Goal: Information Seeking & Learning: Learn about a topic

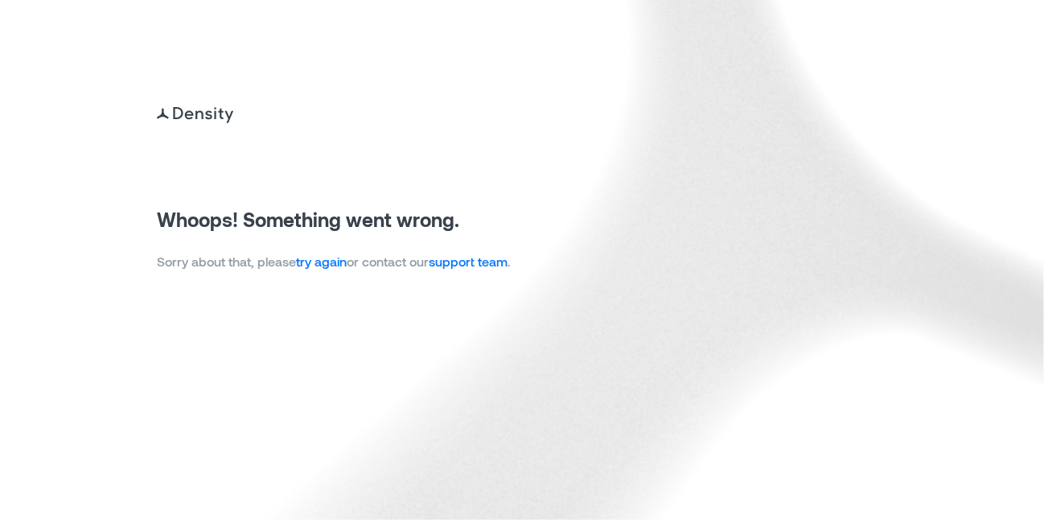
click at [323, 263] on link "try again" at bounding box center [321, 260] width 51 height 15
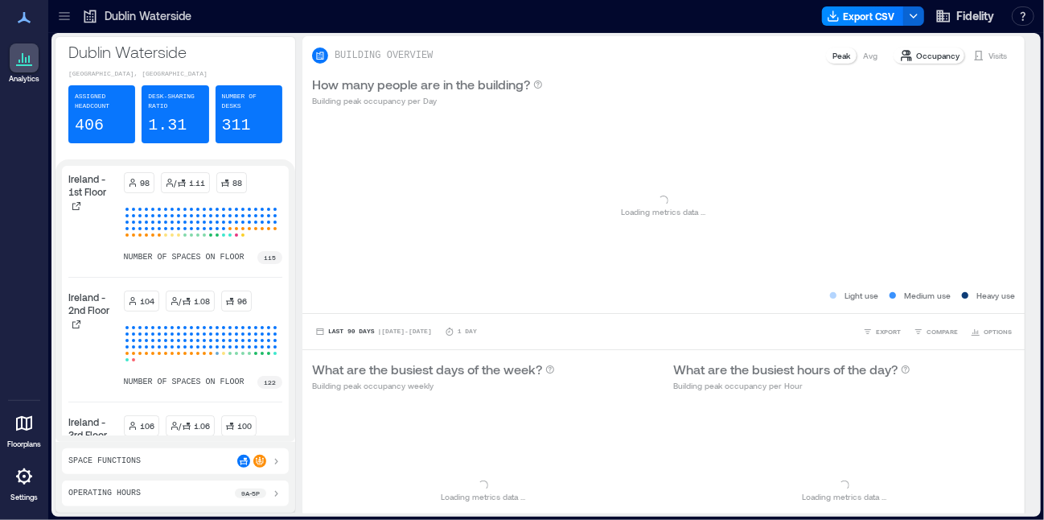
click at [67, 16] on icon at bounding box center [64, 16] width 16 height 16
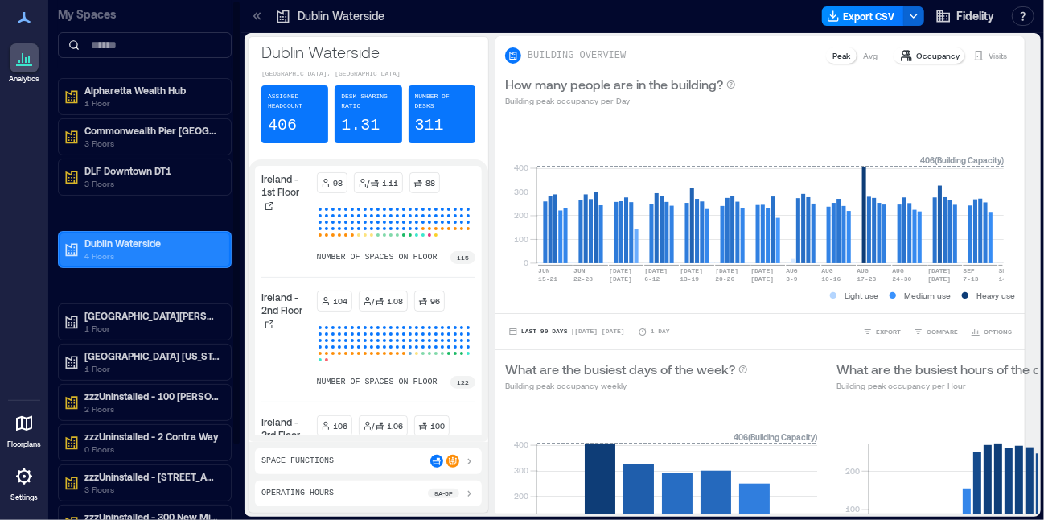
click at [143, 256] on p "4 Floors" at bounding box center [151, 255] width 135 height 13
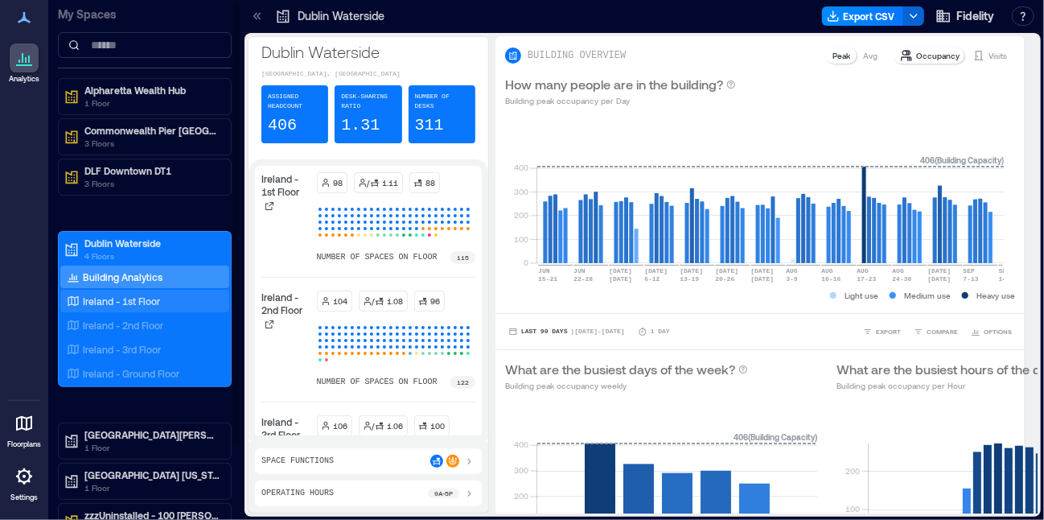
click at [141, 297] on p "Ireland - 1st Floor" at bounding box center [121, 300] width 77 height 13
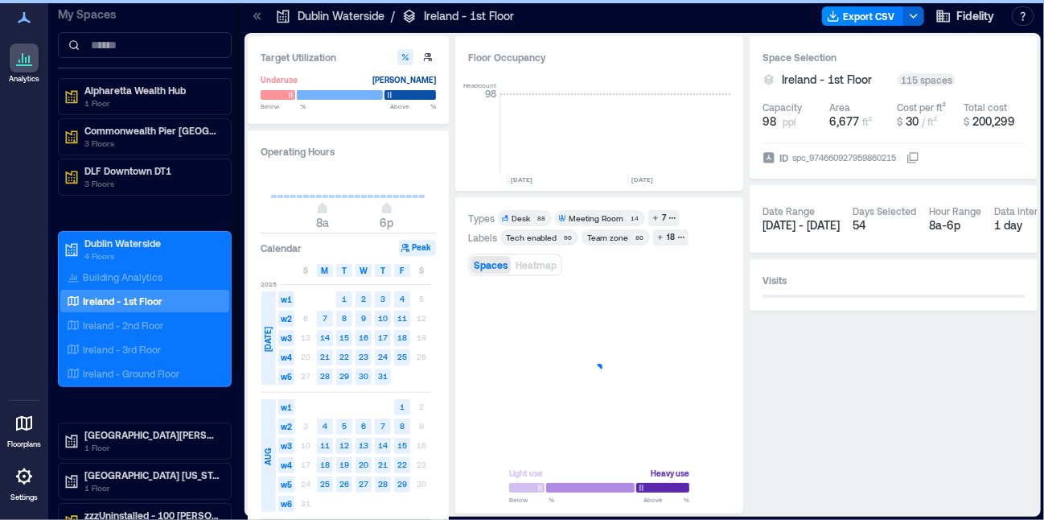
scroll to position [0, 4817]
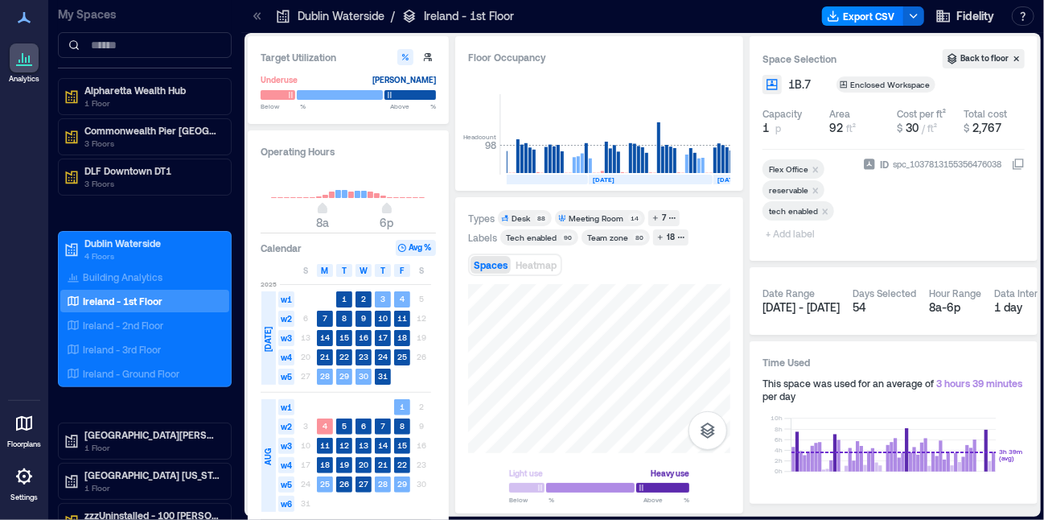
drag, startPoint x: 658, startPoint y: 282, endPoint x: 529, endPoint y: 455, distance: 215.4
click at [436, 486] on div "Target Utilization Underuse [PERSON_NAME] Below ** % Above ** % Operating Hours…" at bounding box center [643, 274] width 790 height 477
click at [154, 328] on p "Ireland - 2nd Floor" at bounding box center [123, 325] width 80 height 13
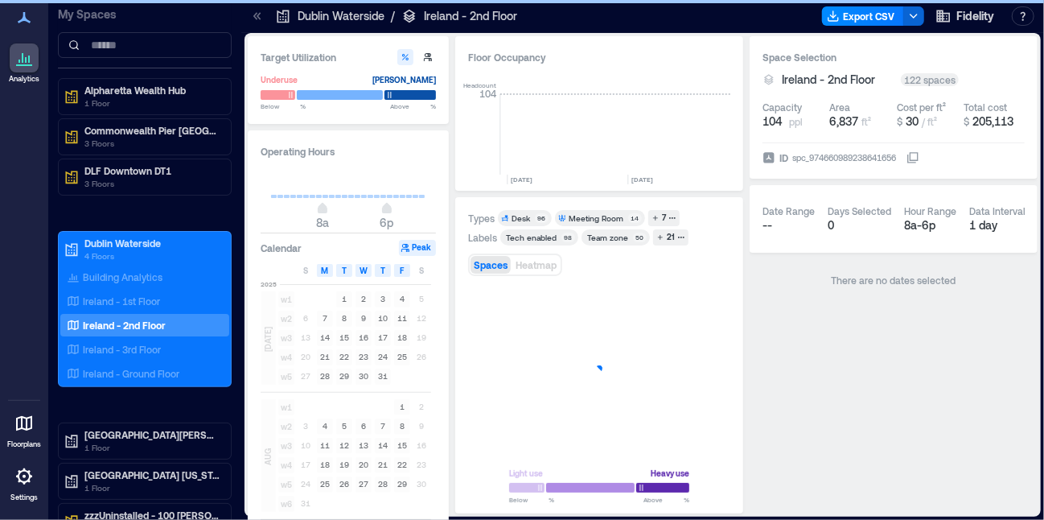
scroll to position [0, 4860]
click at [762, 362] on div "Target Utilization Underuse [PERSON_NAME] Below ** % Above ** % Operating Hours…" at bounding box center [643, 274] width 790 height 477
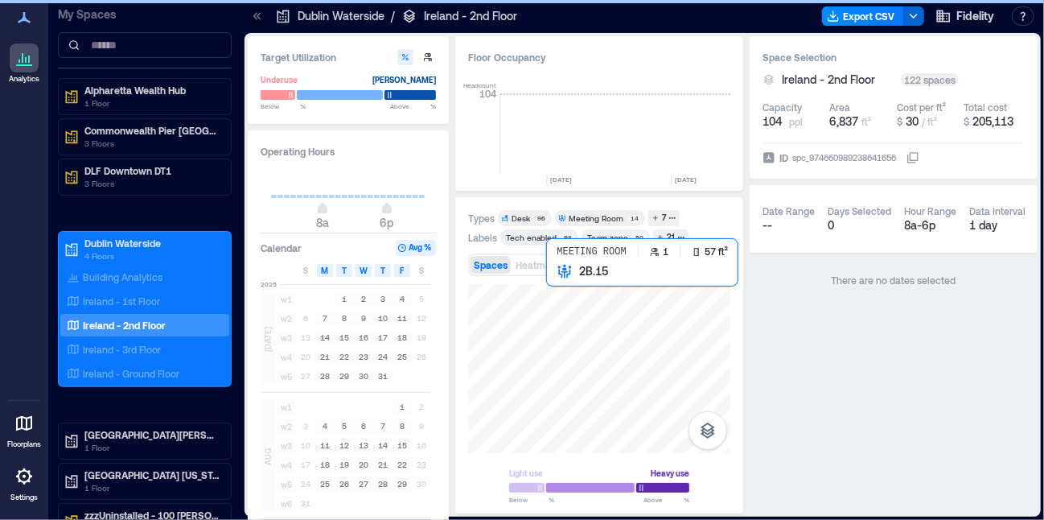
click at [573, 309] on div at bounding box center [599, 368] width 262 height 169
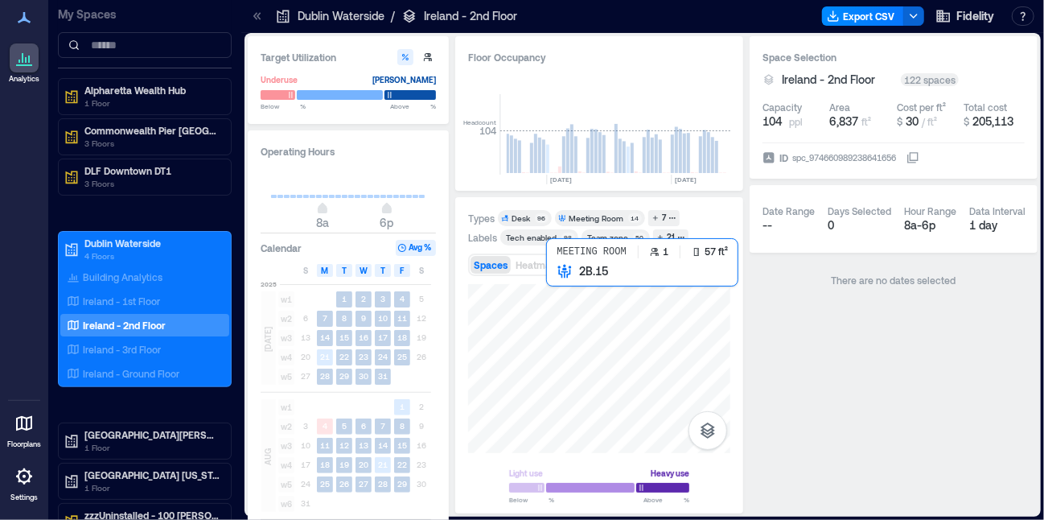
click at [580, 319] on div at bounding box center [599, 368] width 262 height 169
click at [578, 313] on div at bounding box center [599, 368] width 262 height 169
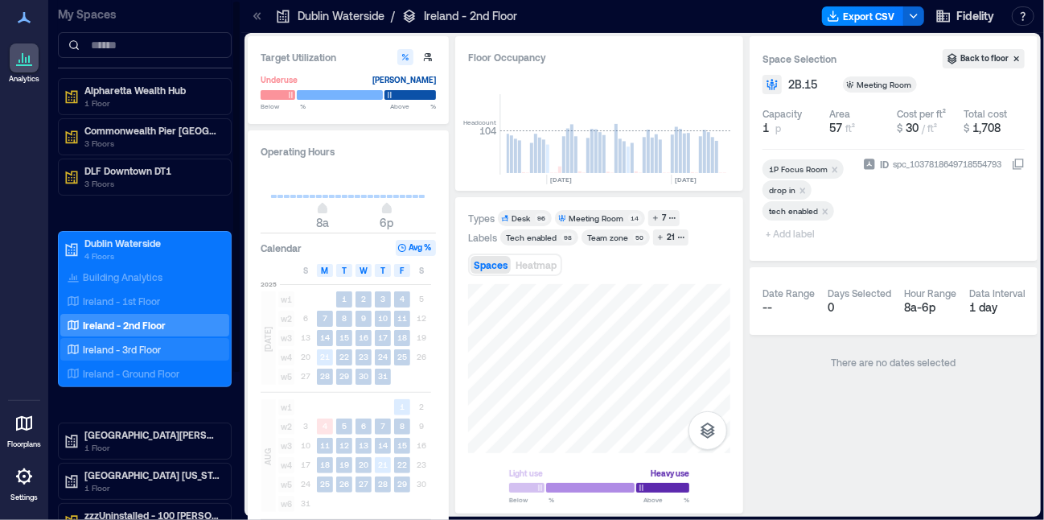
click at [135, 348] on p "Ireland - 3rd Floor" at bounding box center [122, 349] width 78 height 13
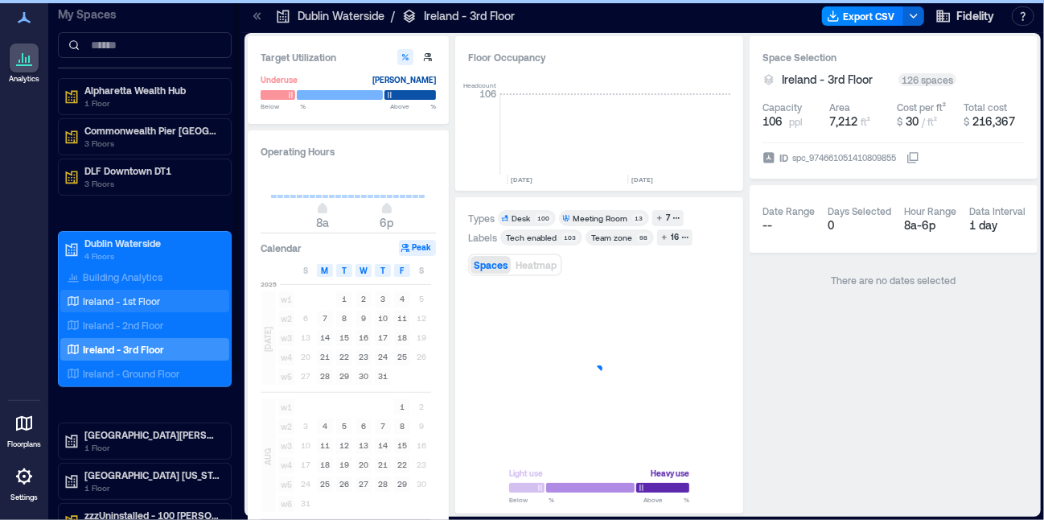
scroll to position [0, 4860]
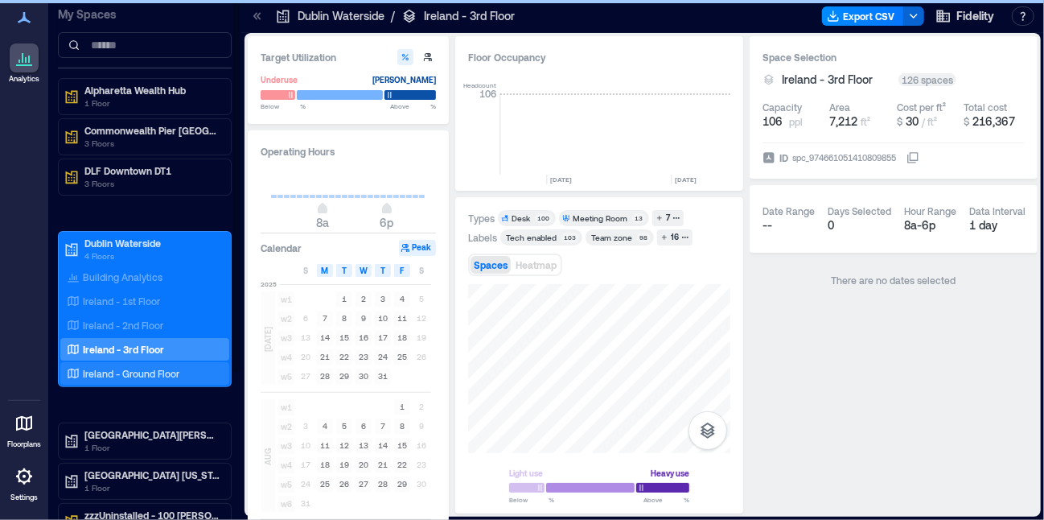
click at [156, 375] on p "Ireland - Ground Floor" at bounding box center [131, 373] width 97 height 13
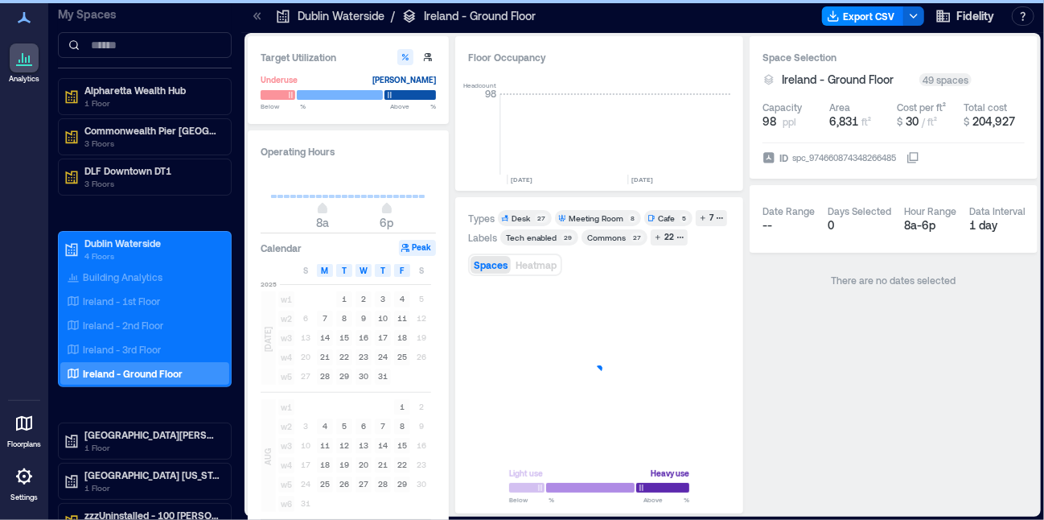
scroll to position [0, 4860]
